Goal: Task Accomplishment & Management: Manage account settings

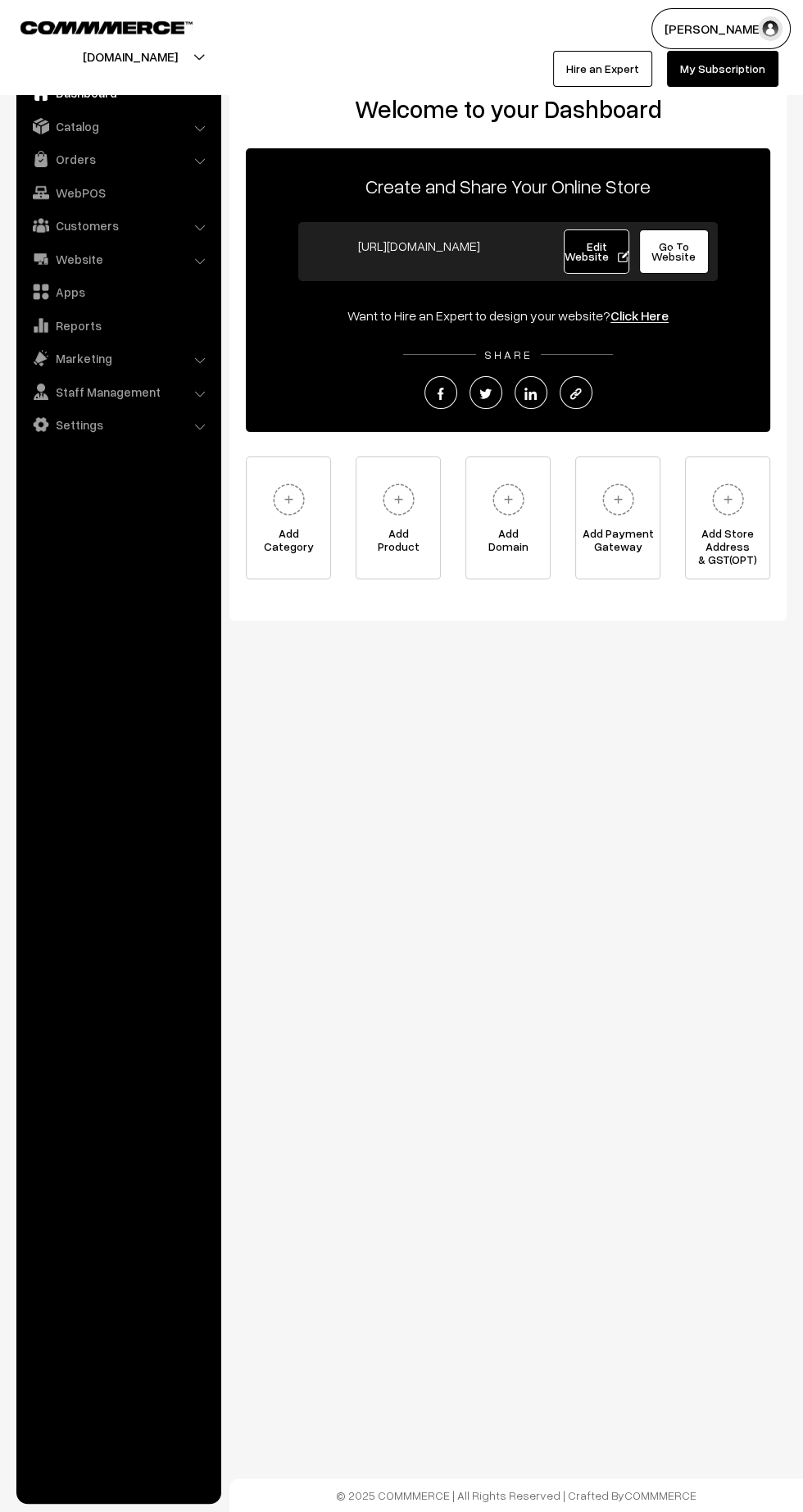
click at [71, 164] on link "Orders" at bounding box center [118, 159] width 195 height 29
click at [76, 186] on link "Orders" at bounding box center [134, 183] width 162 height 17
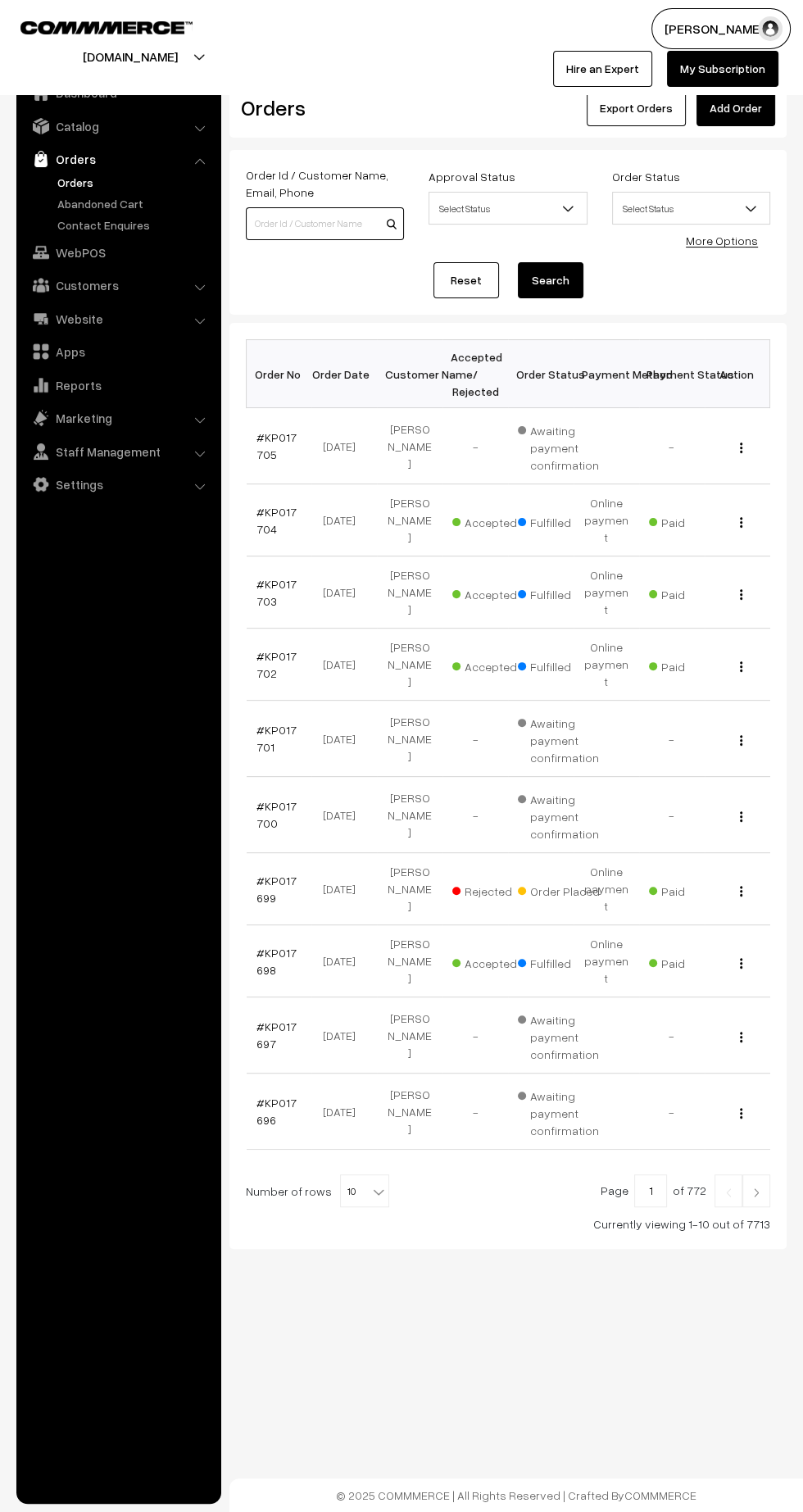
click at [318, 217] on input at bounding box center [325, 224] width 158 height 33
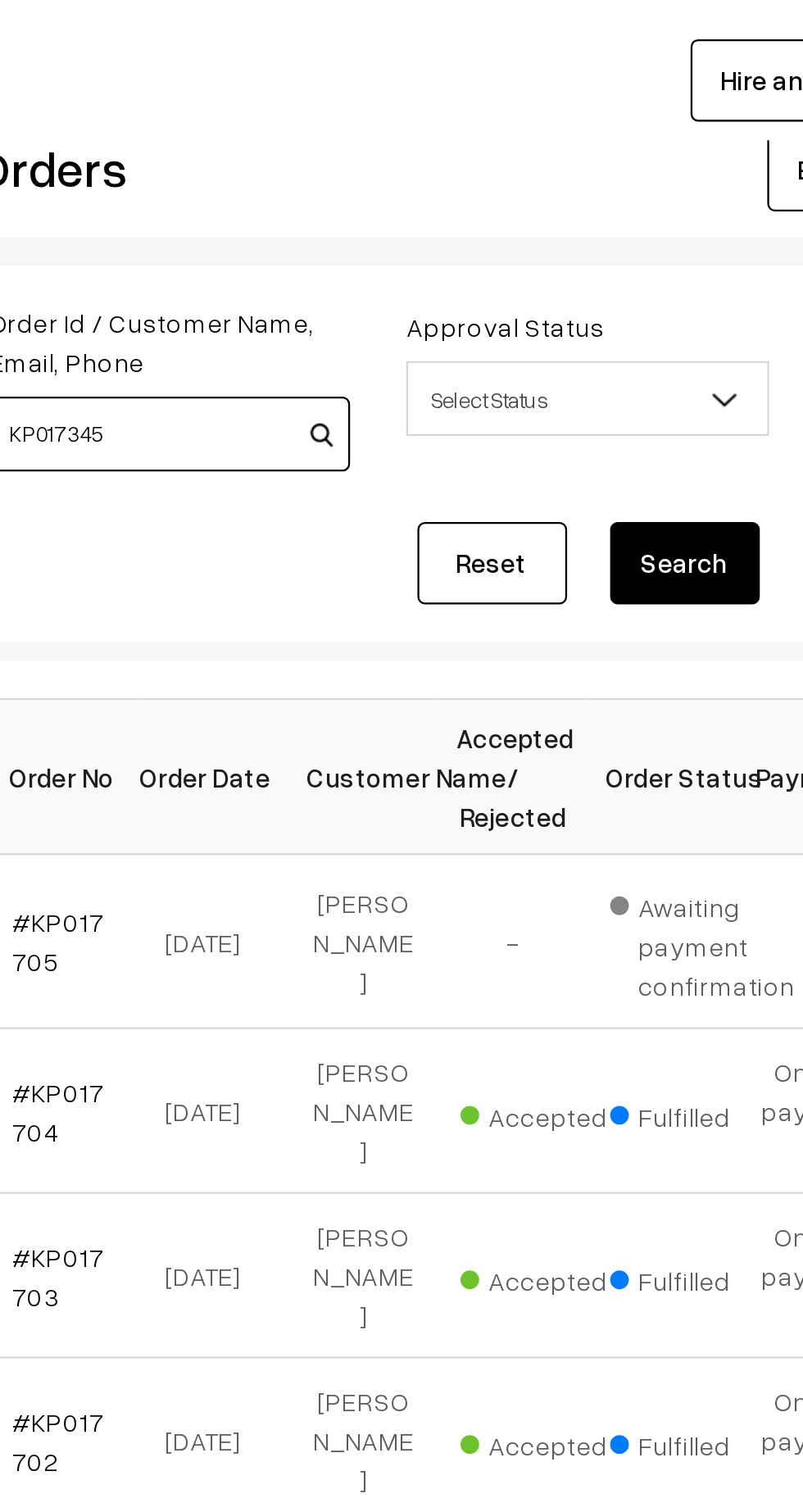
type input "KP017345"
click at [550, 276] on button "Search" at bounding box center [551, 281] width 65 height 36
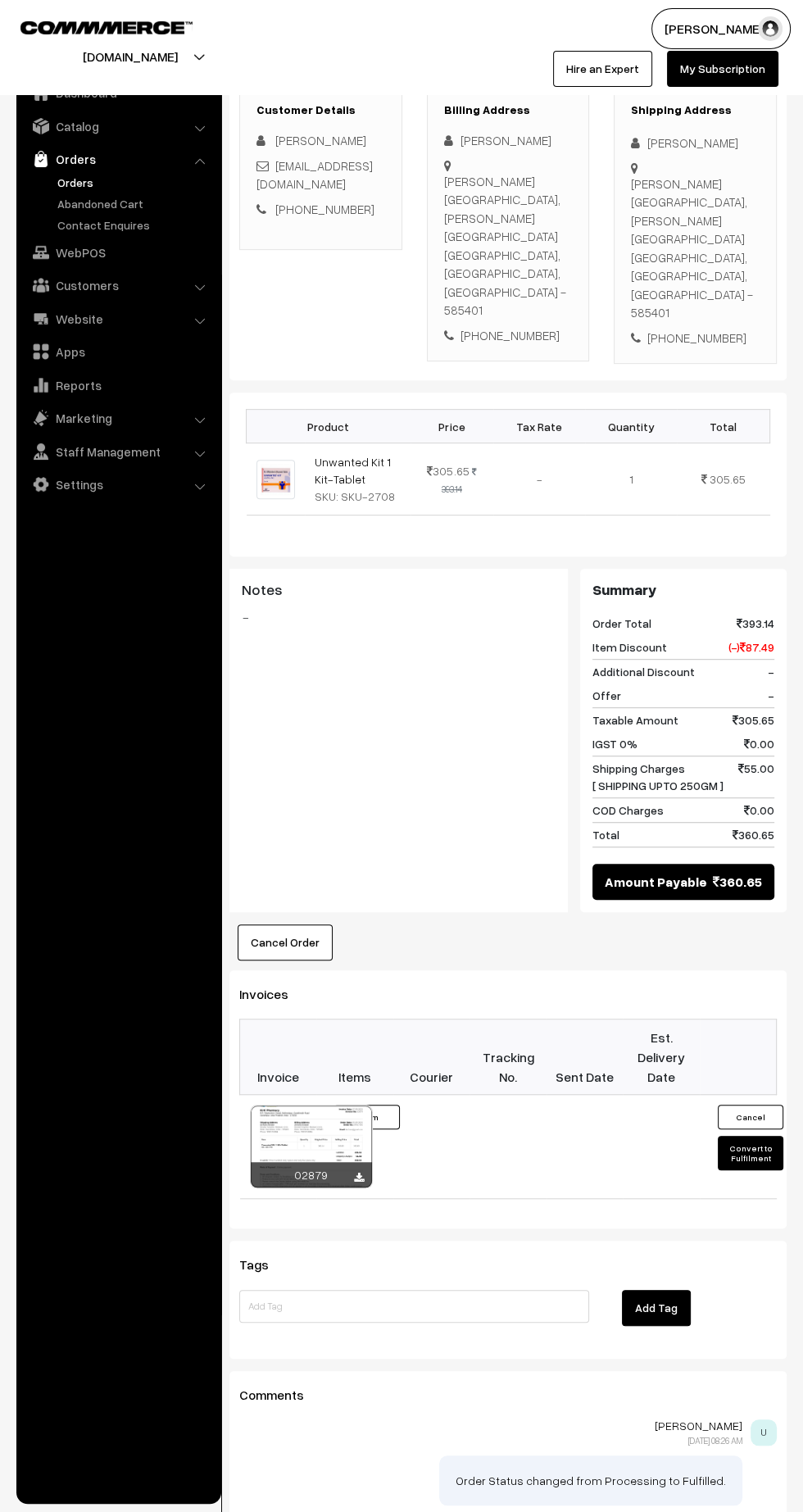
scroll to position [271, 0]
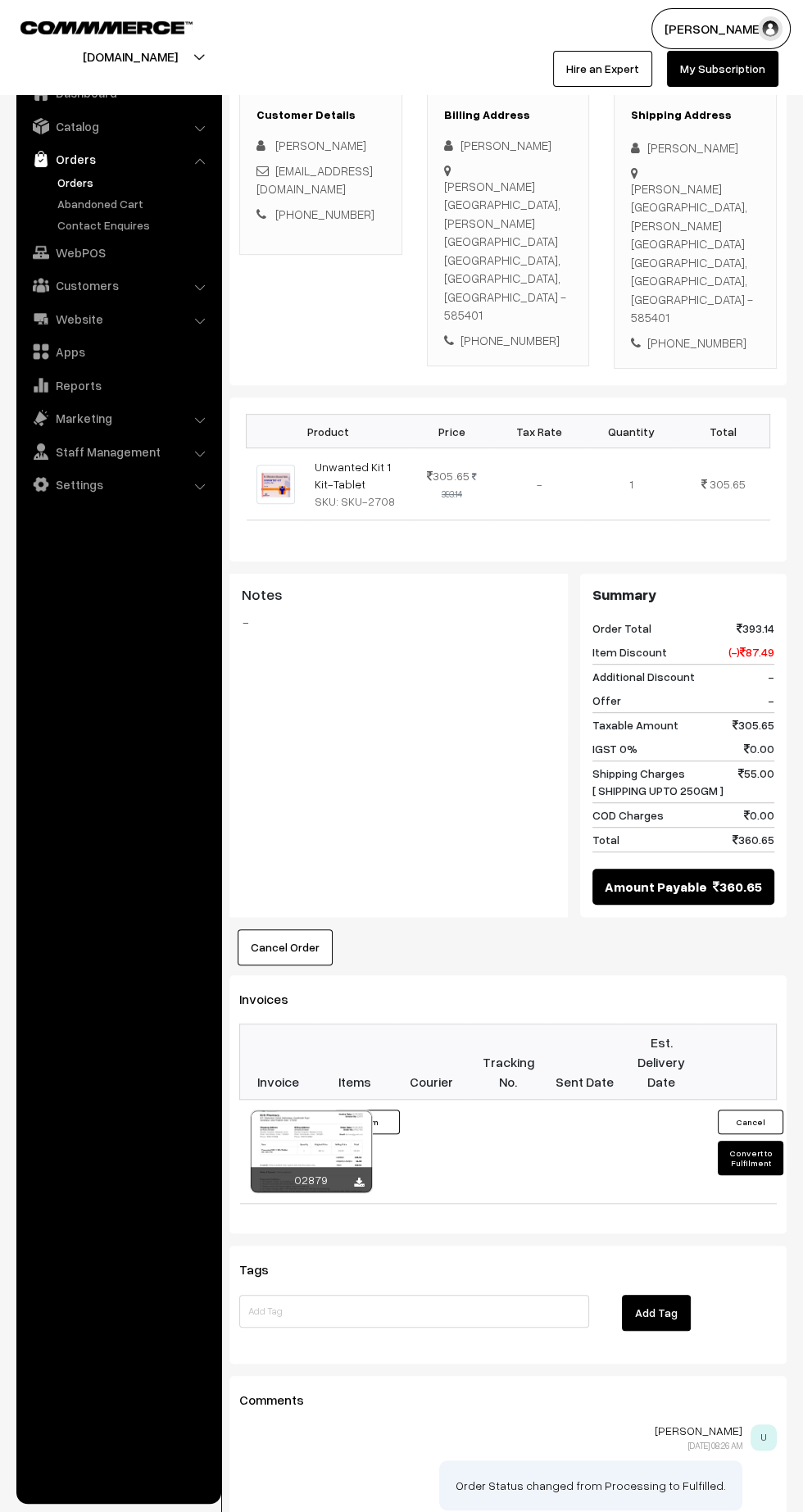
click at [302, 929] on button "Cancel Order" at bounding box center [285, 947] width 95 height 36
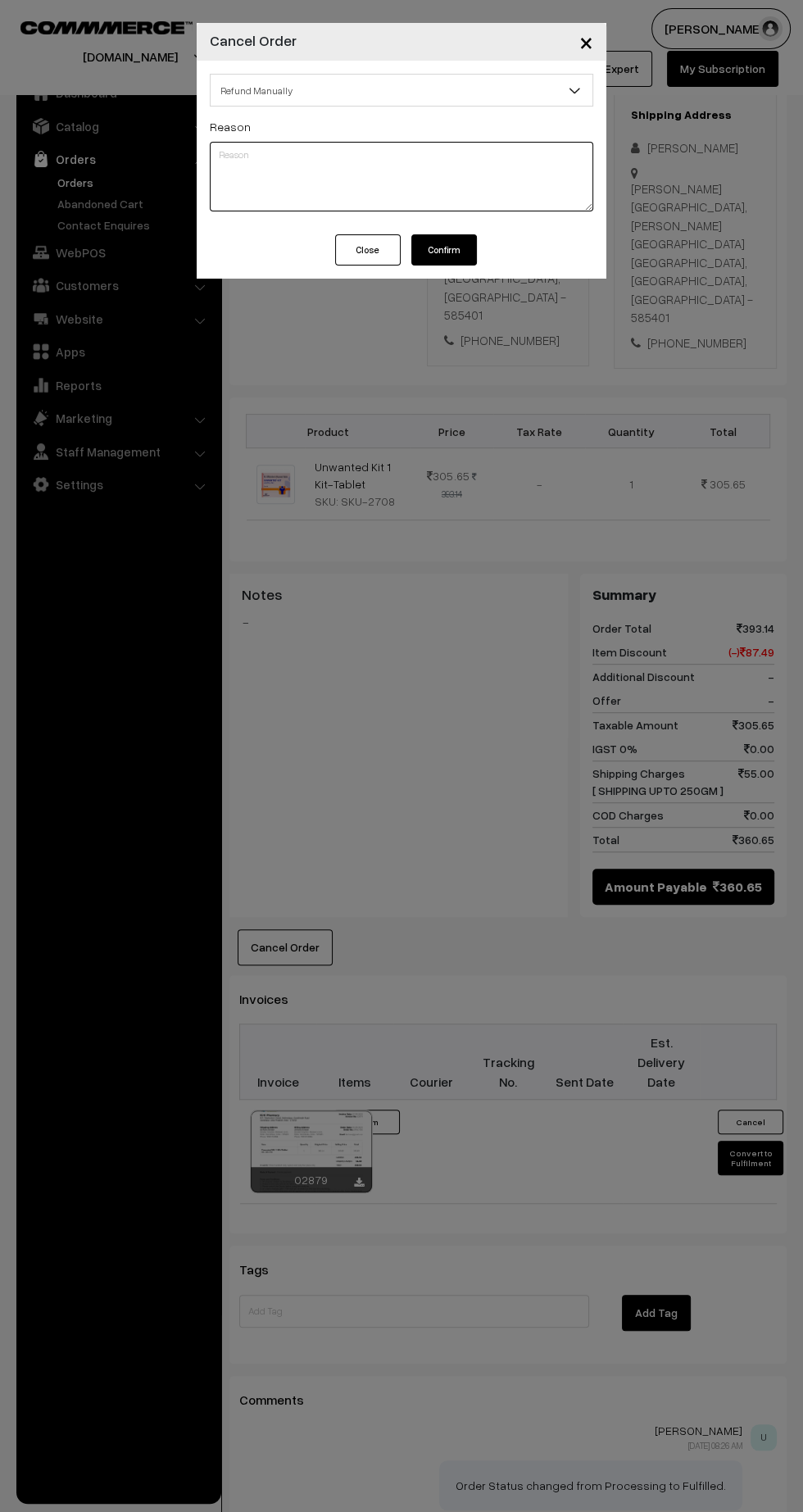
click at [424, 155] on textarea at bounding box center [401, 177] width 383 height 70
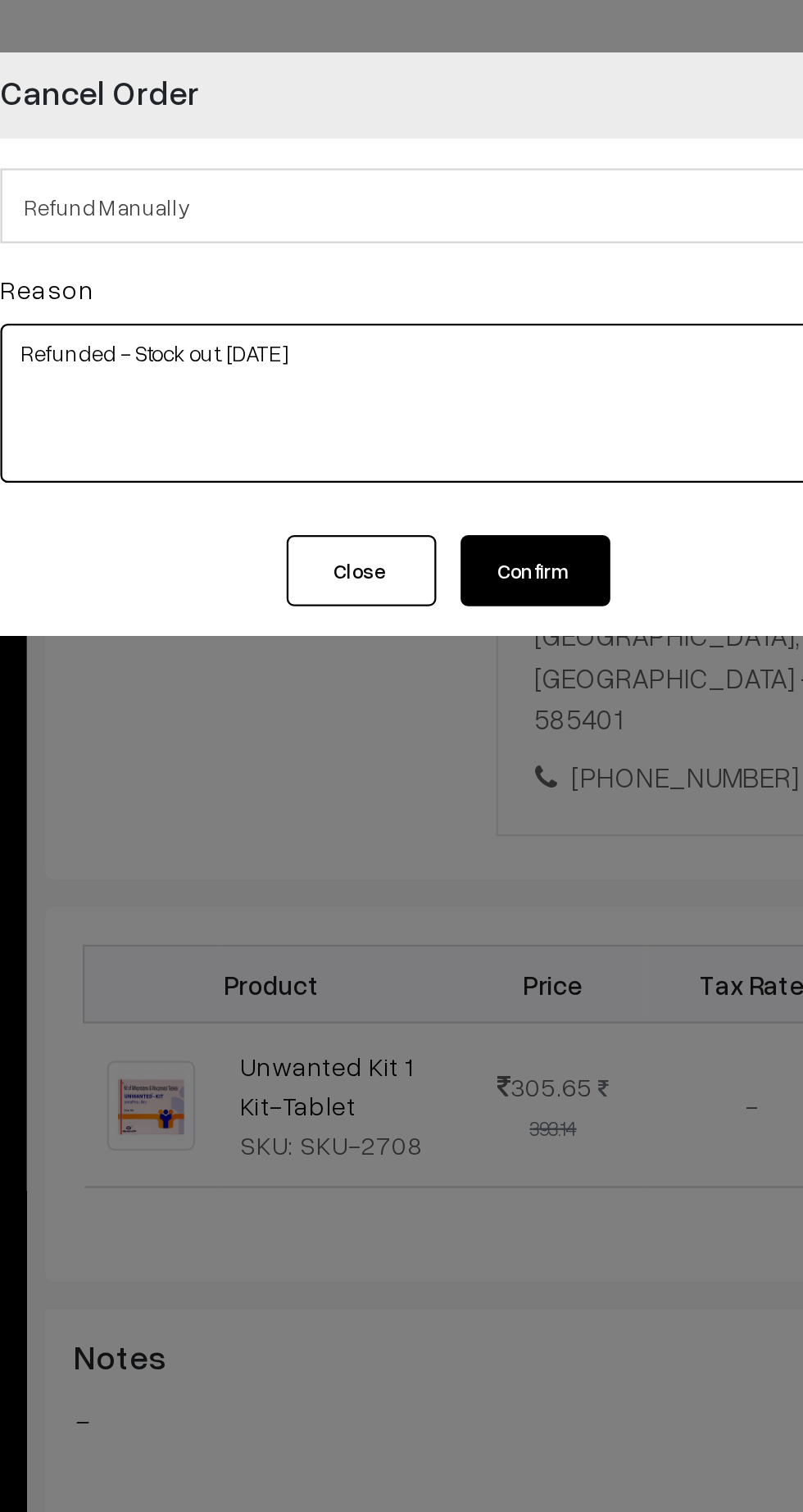
type textarea "Refunded - Stock out. 27.9.25"
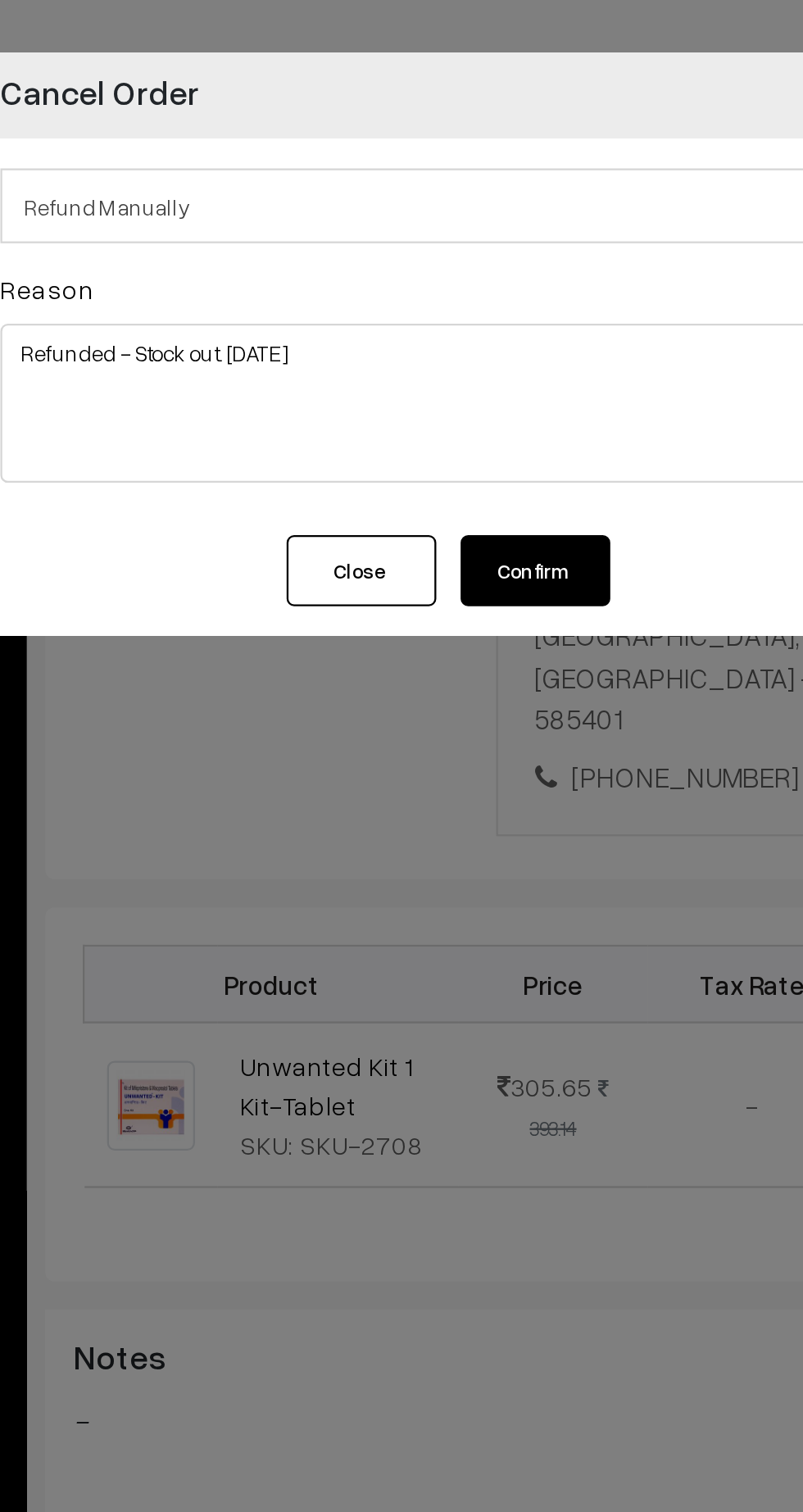
click at [461, 257] on button "Confirm" at bounding box center [444, 250] width 65 height 31
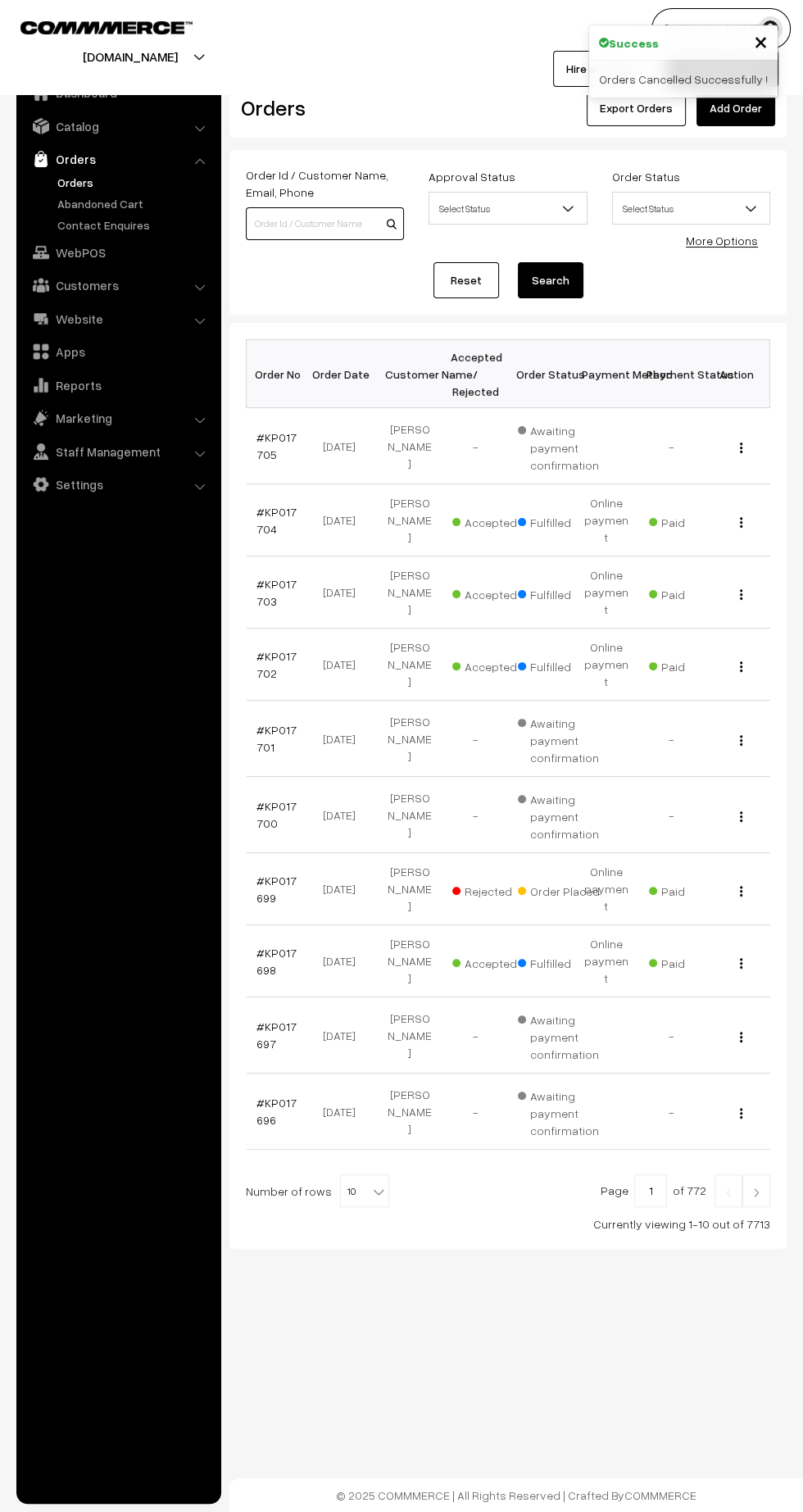
click at [324, 220] on input at bounding box center [325, 224] width 158 height 33
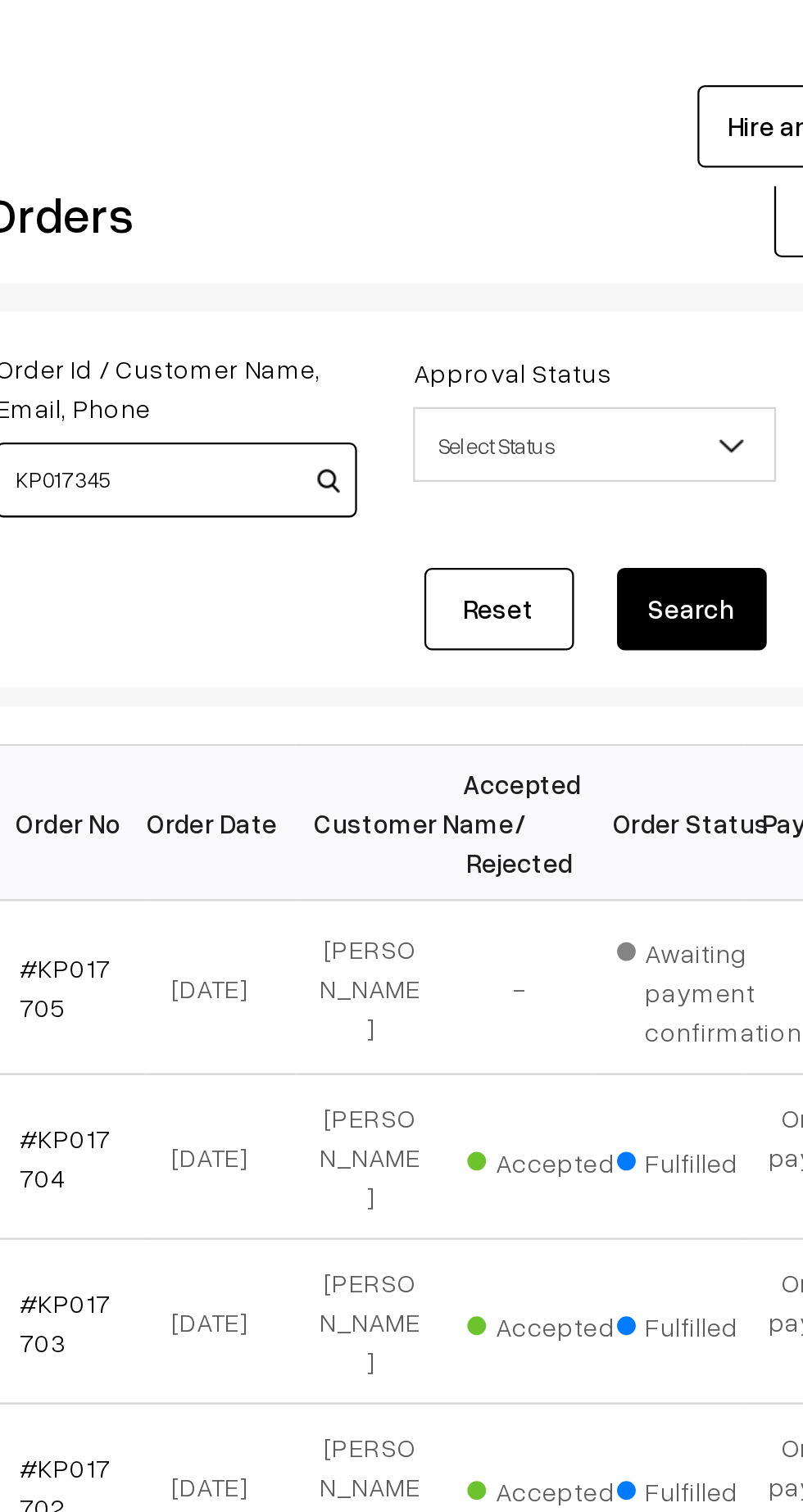
type input "KP017345"
click at [543, 270] on button "Search" at bounding box center [551, 281] width 65 height 36
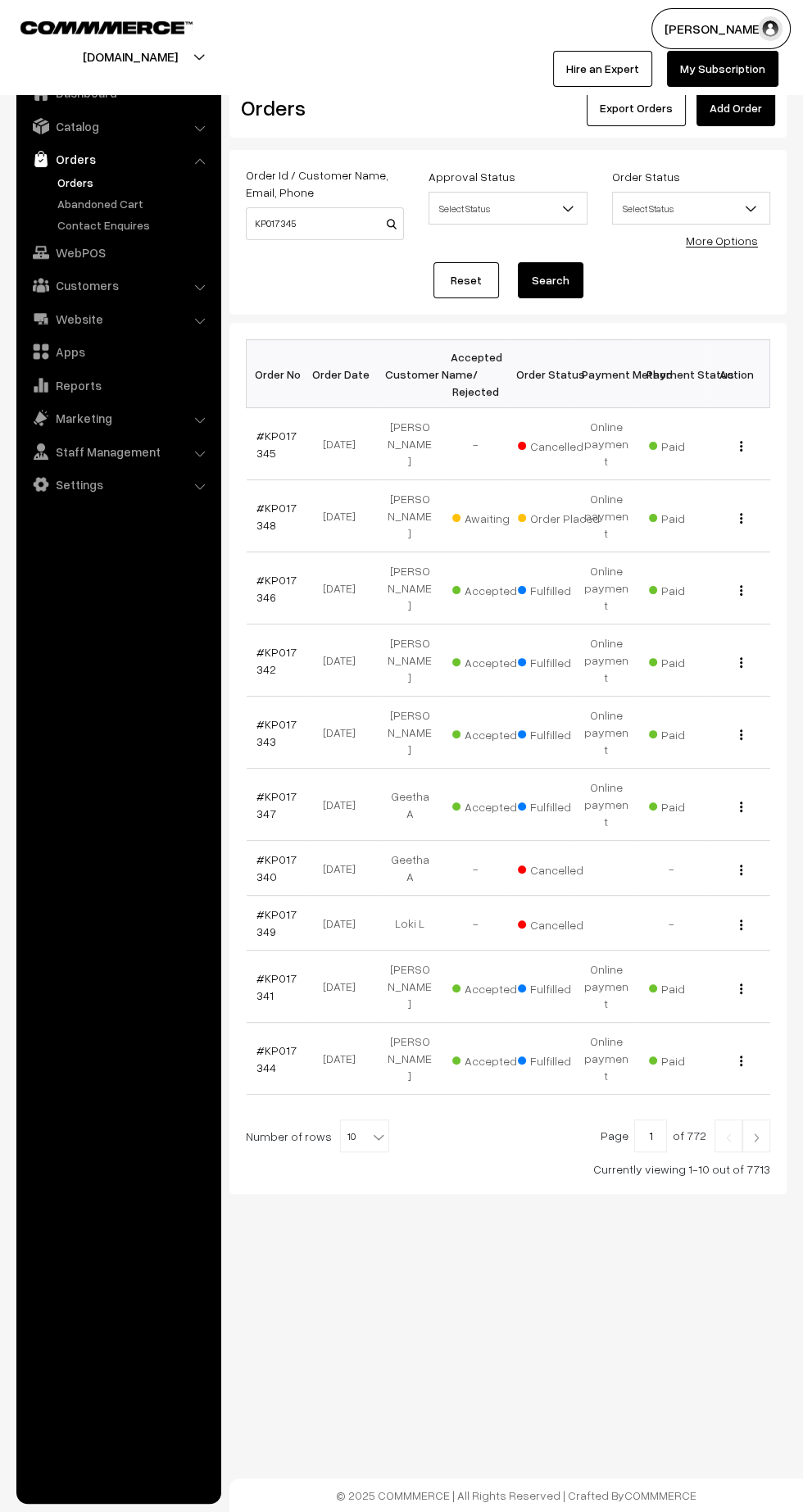
click at [276, 429] on link "#KP017345" at bounding box center [276, 444] width 40 height 31
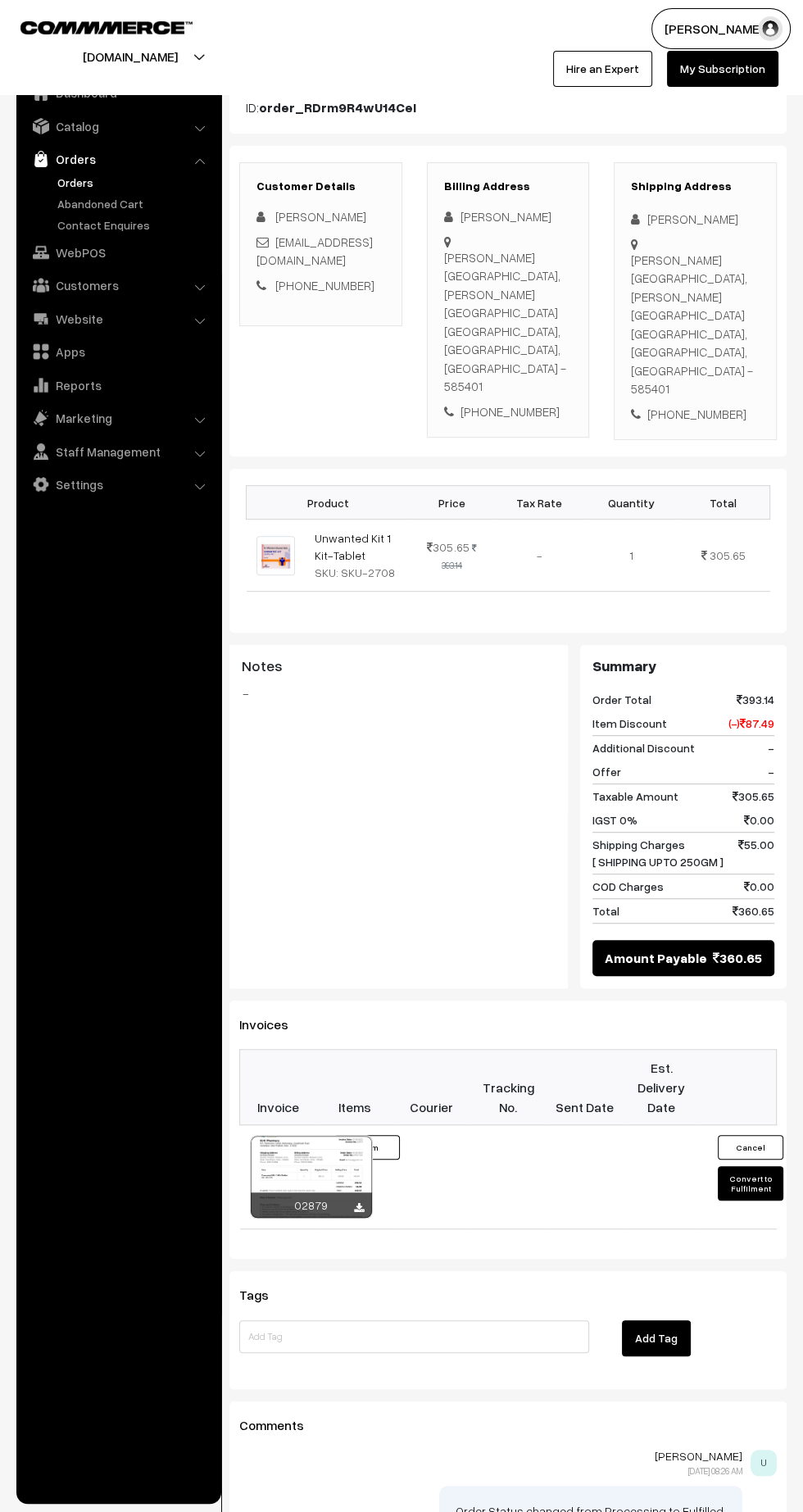
scroll to position [208, 0]
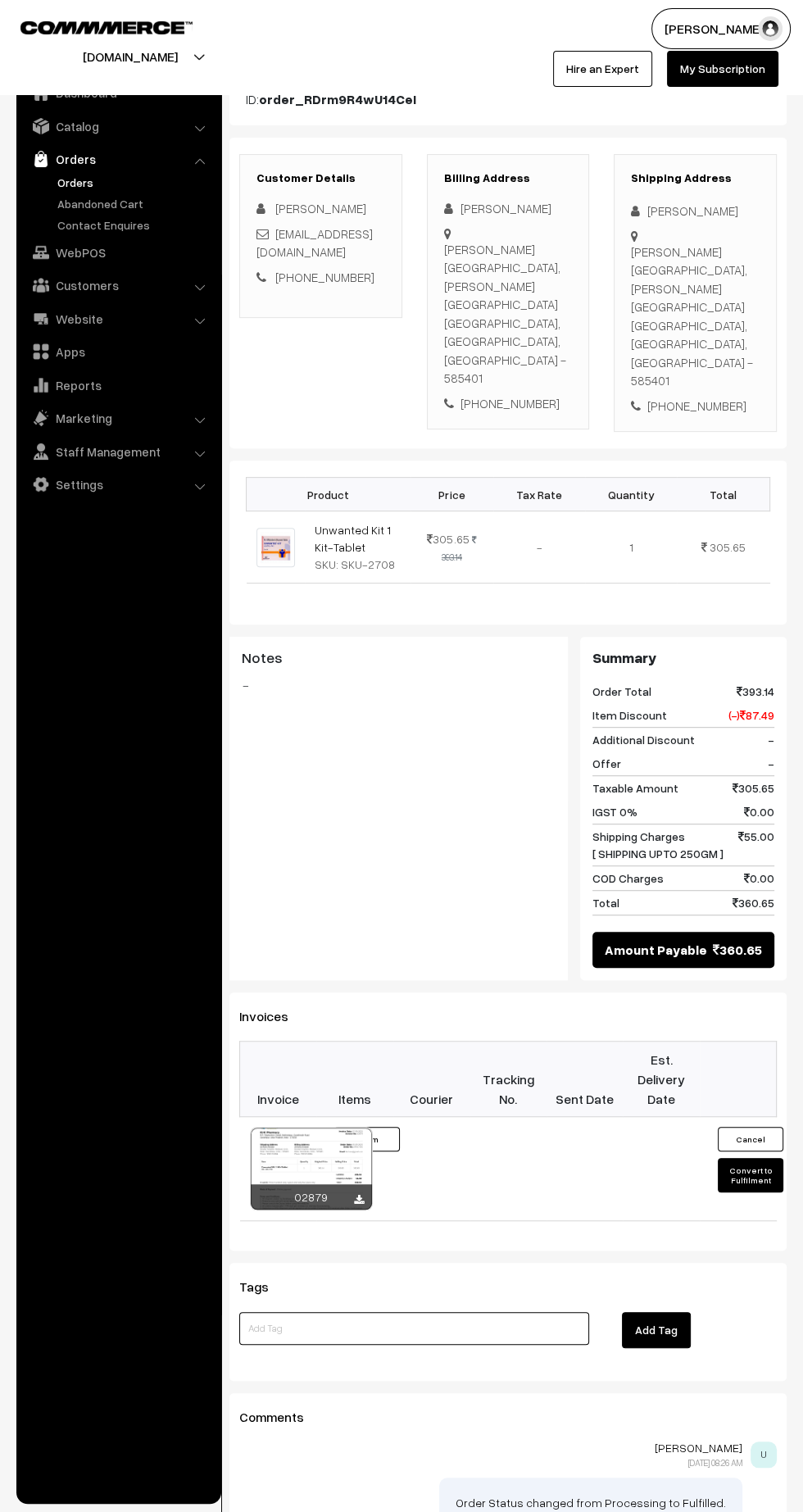
paste input "Refunded - Stock out. [DATE]"
type input "Refunded - Stock out. [DATE]"
click at [676, 1312] on button "Add Tag" at bounding box center [656, 1330] width 69 height 36
